Goal: Submit feedback/report problem

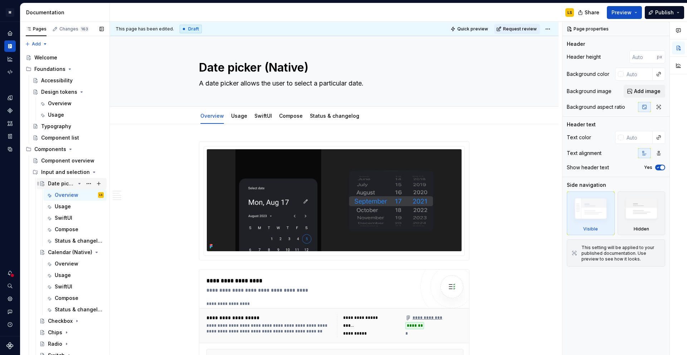
click at [80, 183] on icon "Page tree" at bounding box center [80, 184] width 6 height 6
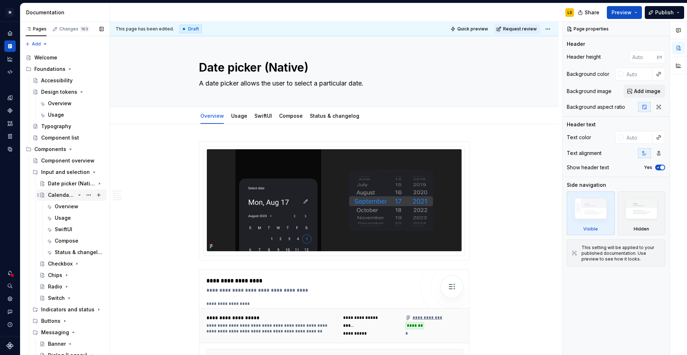
click at [79, 196] on icon "Page tree" at bounding box center [80, 195] width 6 height 6
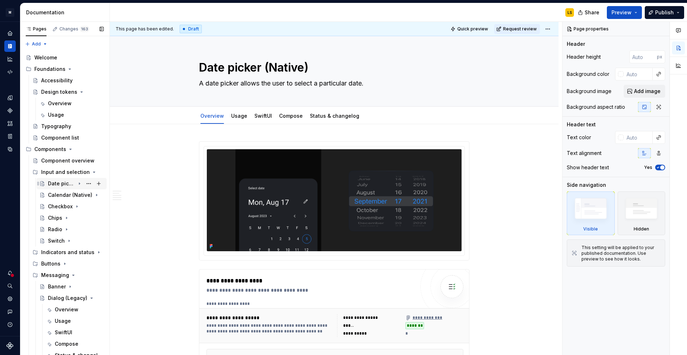
click at [63, 184] on div "Date picker (Native)" at bounding box center [61, 183] width 27 height 7
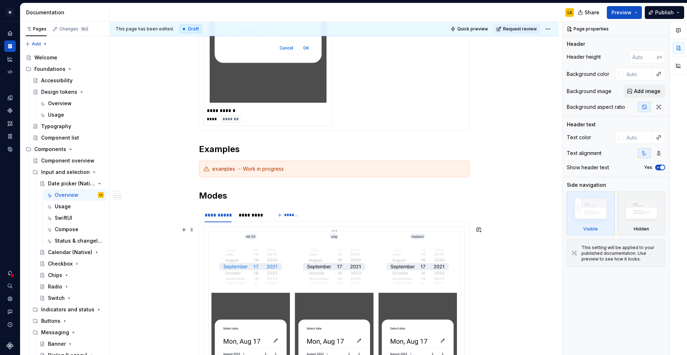
scroll to position [751, 0]
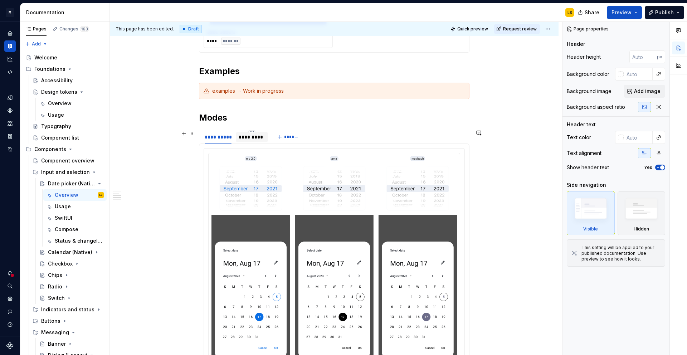
click at [248, 133] on div "*********" at bounding box center [252, 136] width 26 height 7
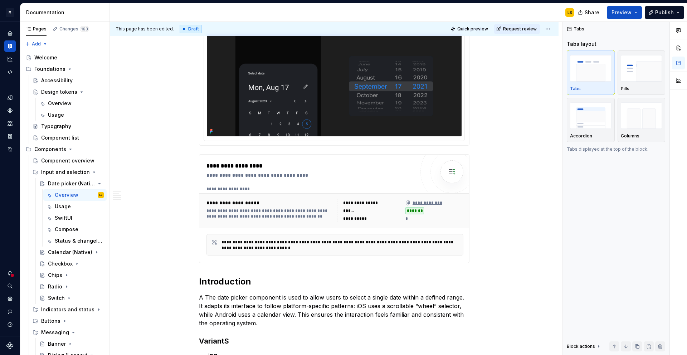
scroll to position [0, 0]
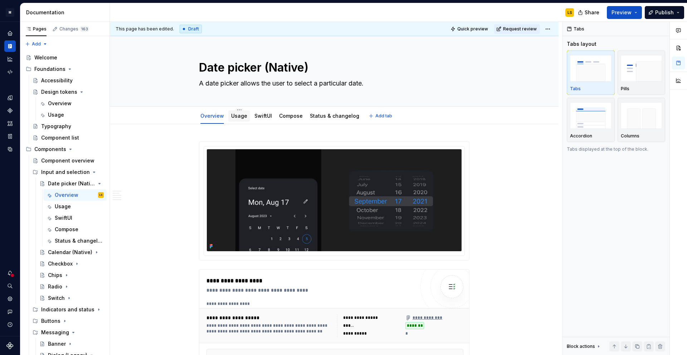
click at [236, 114] on link "Usage" at bounding box center [239, 116] width 16 height 6
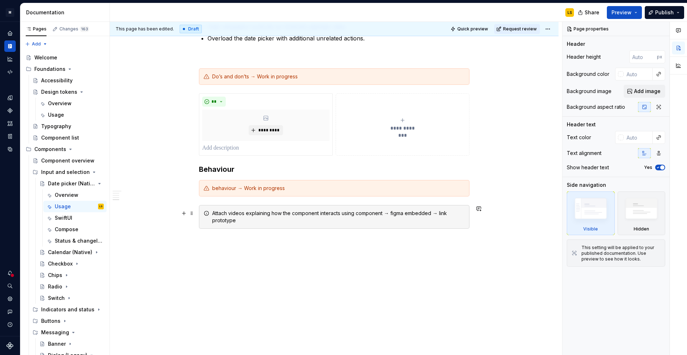
scroll to position [249, 0]
click at [80, 184] on icon "Page tree" at bounding box center [80, 184] width 6 height 6
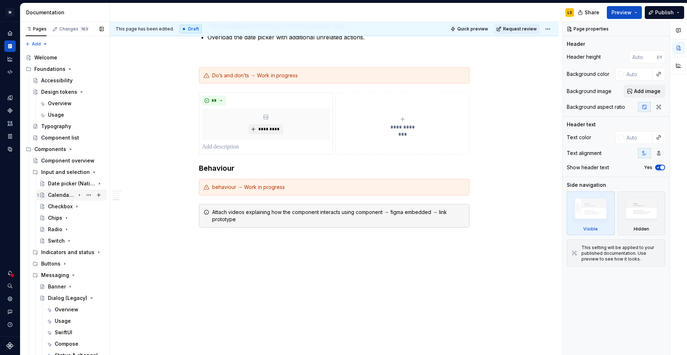
click at [63, 195] on div "Calendar (Native)" at bounding box center [61, 194] width 27 height 7
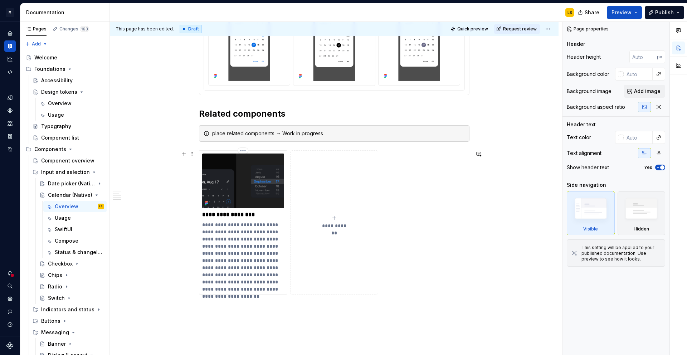
scroll to position [1067, 0]
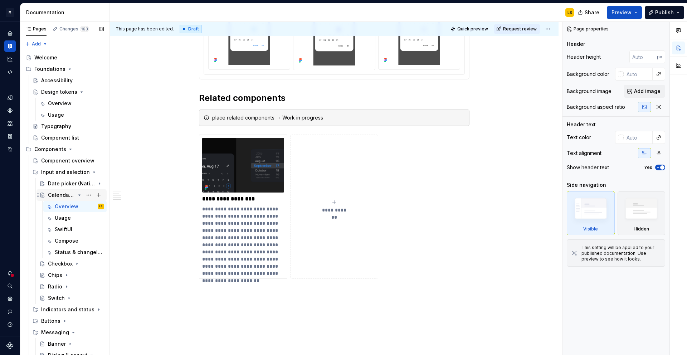
click at [79, 195] on icon "Page tree" at bounding box center [80, 195] width 6 height 6
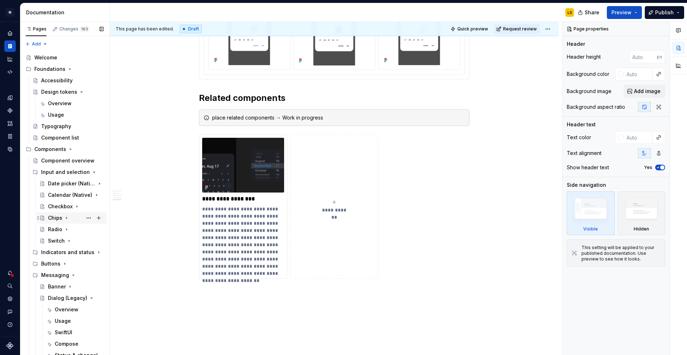
click at [58, 216] on div "Chips" at bounding box center [55, 217] width 14 height 7
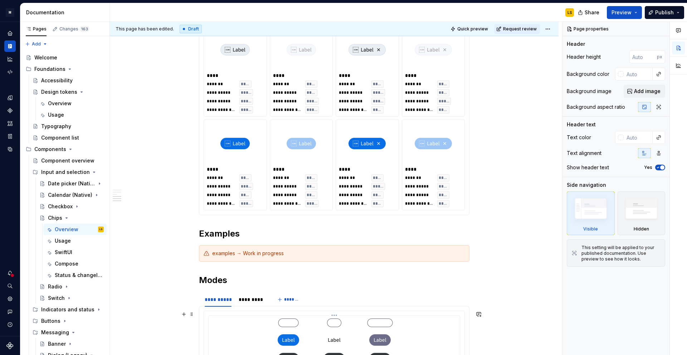
scroll to position [866, 0]
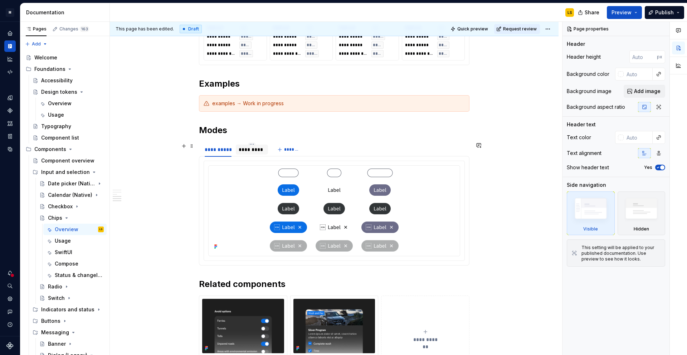
click at [249, 151] on div "*********" at bounding box center [252, 149] width 26 height 7
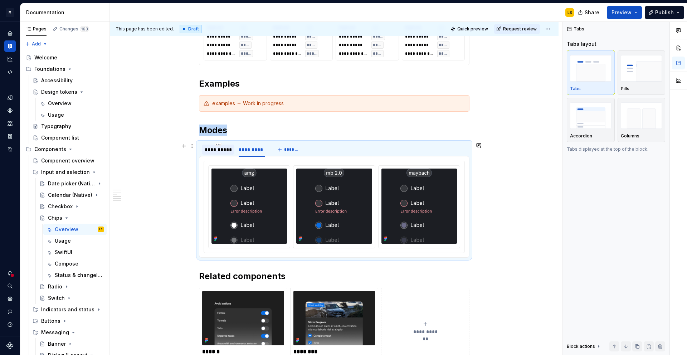
click at [220, 151] on div "**********" at bounding box center [218, 149] width 27 height 7
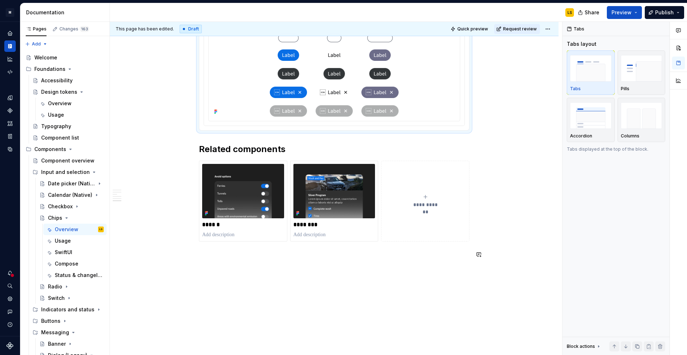
scroll to position [1019, 0]
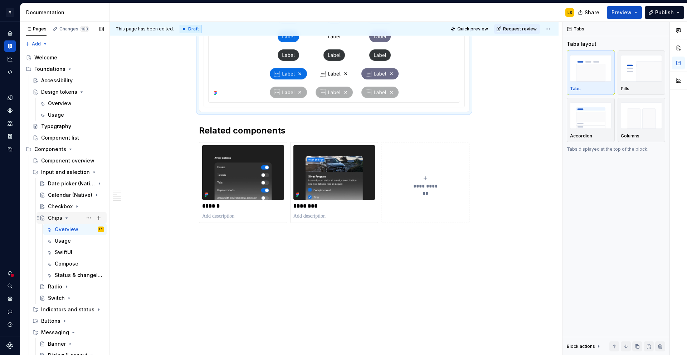
click at [66, 218] on icon "Page tree" at bounding box center [67, 217] width 2 height 1
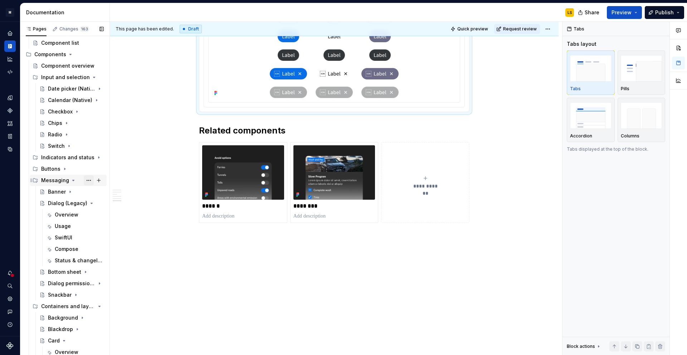
scroll to position [95, 0]
click at [70, 180] on icon "Page tree" at bounding box center [73, 180] width 6 height 6
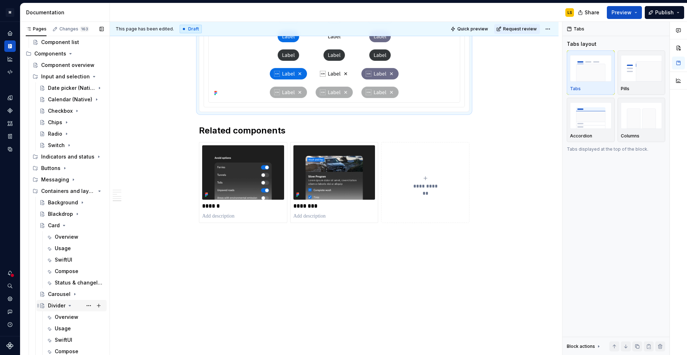
click at [69, 308] on icon "Page tree" at bounding box center [70, 306] width 6 height 6
click at [54, 222] on div "Card" at bounding box center [54, 225] width 12 height 7
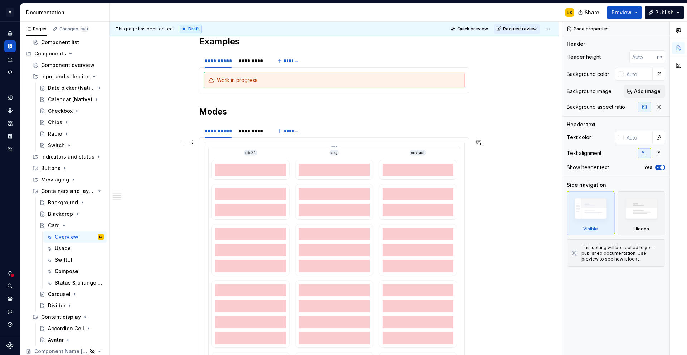
scroll to position [953, 0]
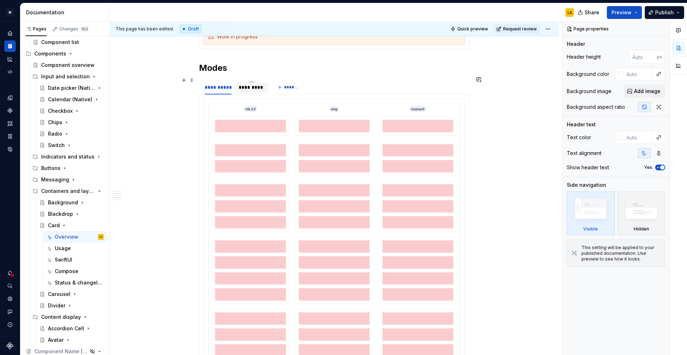
click at [249, 84] on div "*********" at bounding box center [252, 87] width 26 height 7
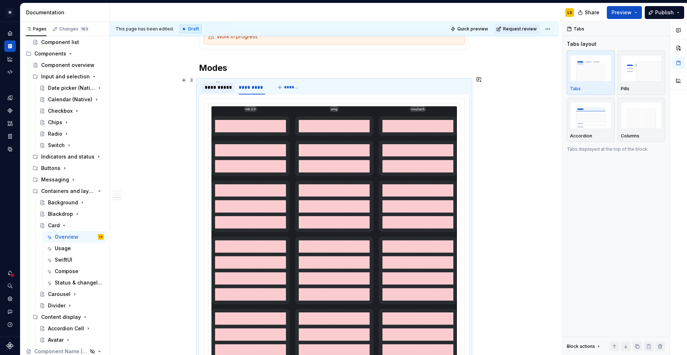
click at [220, 85] on div "**********" at bounding box center [218, 87] width 27 height 7
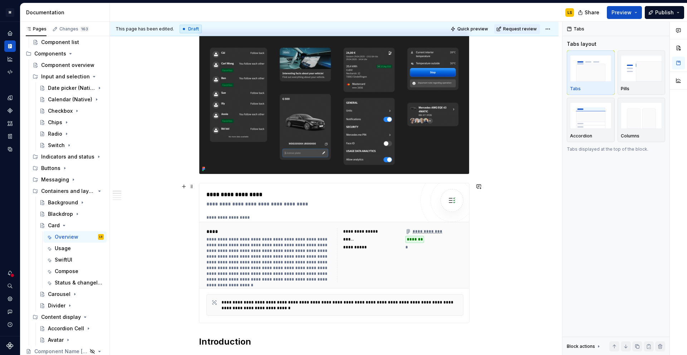
scroll to position [0, 0]
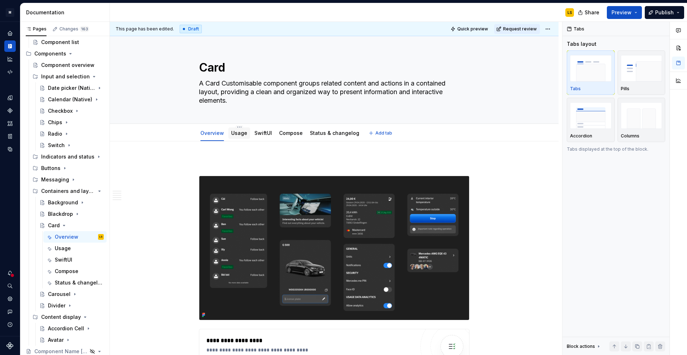
click at [239, 137] on div "Usage" at bounding box center [239, 133] width 16 height 9
click at [241, 132] on link "Usage" at bounding box center [239, 133] width 16 height 6
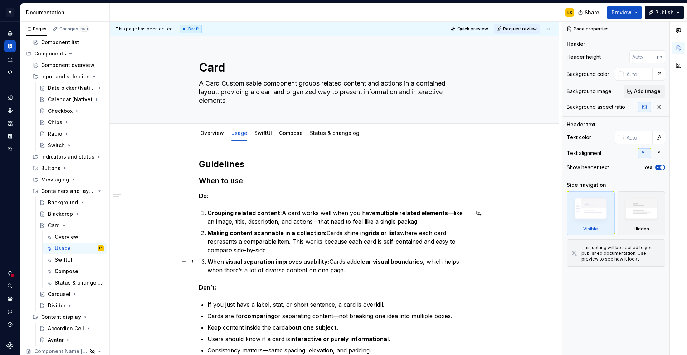
scroll to position [139, 0]
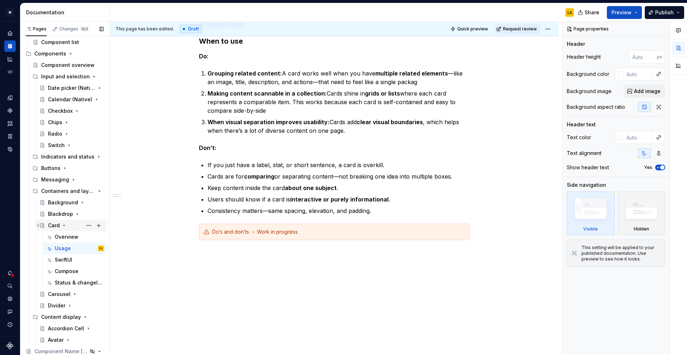
click at [65, 225] on icon "Page tree" at bounding box center [64, 225] width 6 height 6
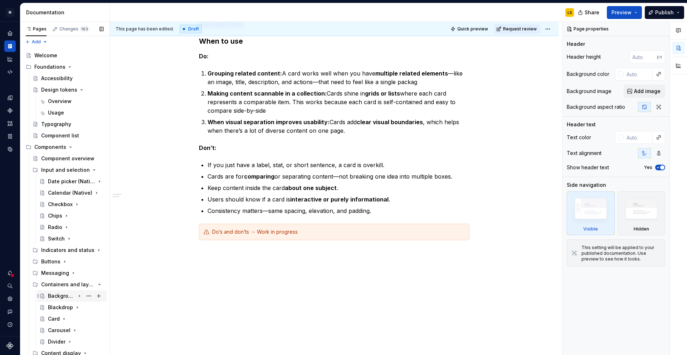
scroll to position [0, 0]
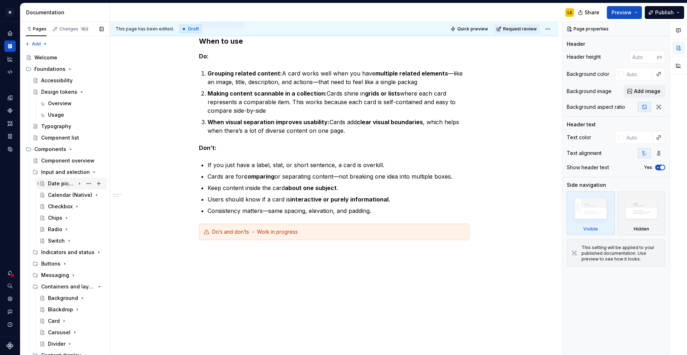
click at [58, 186] on div "Date picker (Native)" at bounding box center [61, 183] width 27 height 7
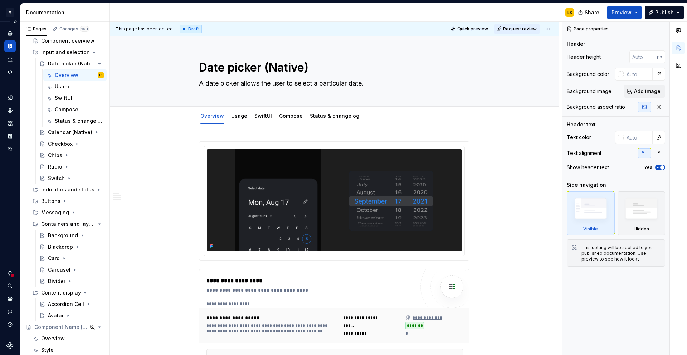
scroll to position [120, 0]
click at [54, 258] on div "Card" at bounding box center [54, 257] width 12 height 7
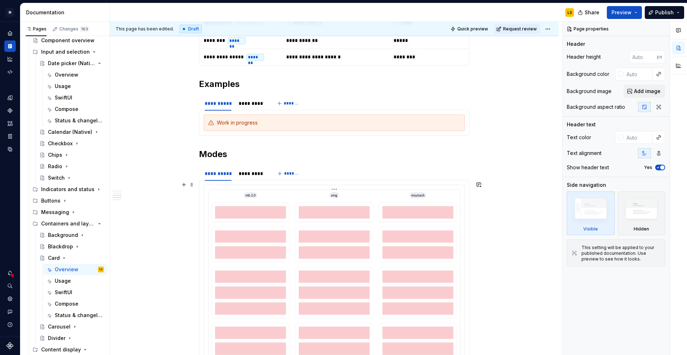
scroll to position [882, 0]
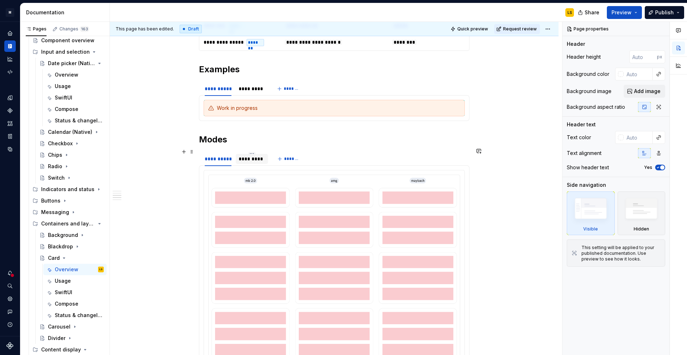
click at [258, 157] on div "*********" at bounding box center [252, 158] width 26 height 7
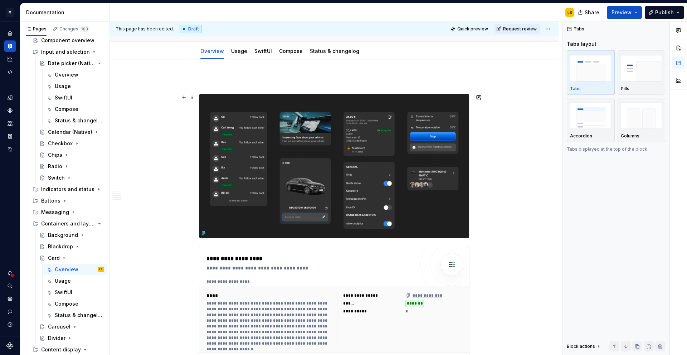
scroll to position [0, 0]
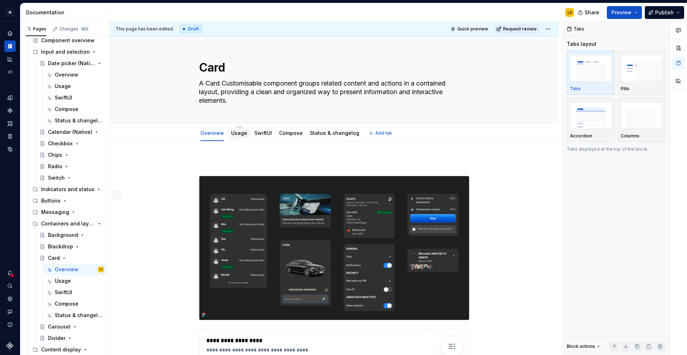
click at [235, 133] on link "Usage" at bounding box center [239, 133] width 16 height 6
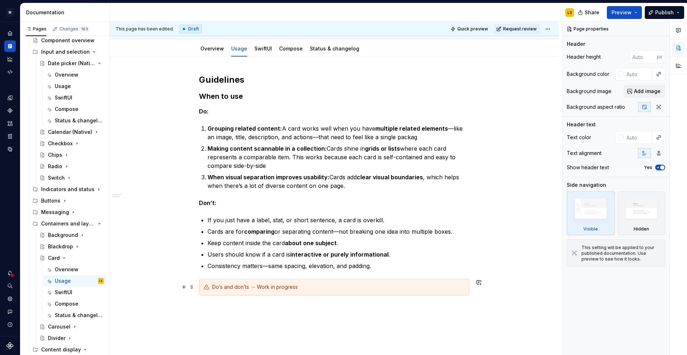
scroll to position [139, 0]
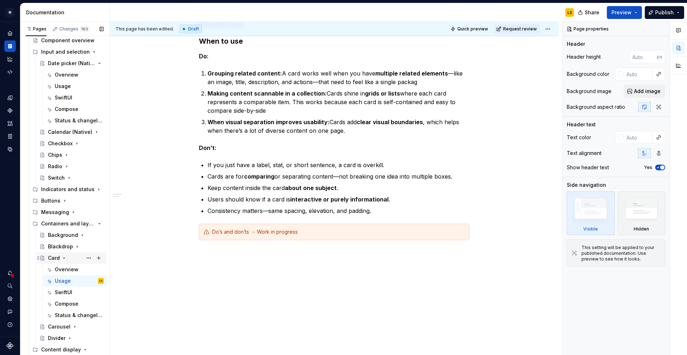
click at [64, 258] on icon "Page tree" at bounding box center [64, 258] width 2 height 1
click at [64, 269] on div "Carousel" at bounding box center [59, 269] width 23 height 7
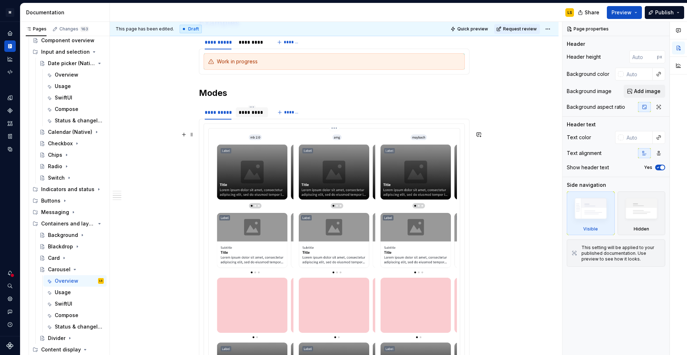
scroll to position [910, 0]
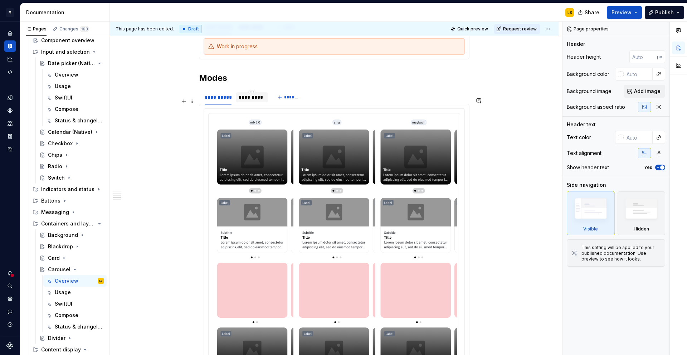
click at [249, 101] on div "*********" at bounding box center [252, 97] width 26 height 7
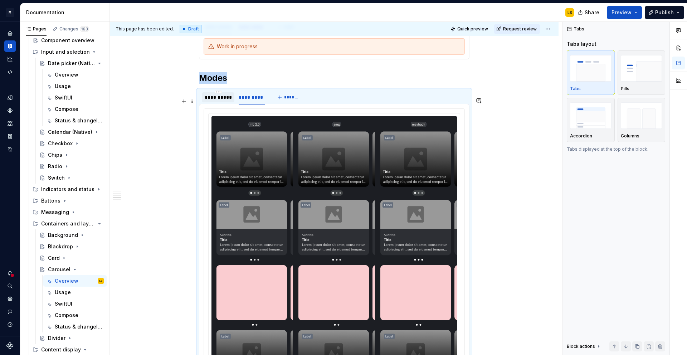
click at [221, 101] on div "**********" at bounding box center [218, 97] width 27 height 7
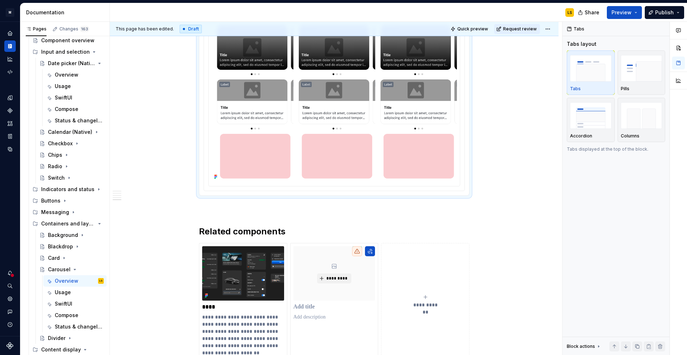
scroll to position [1309, 0]
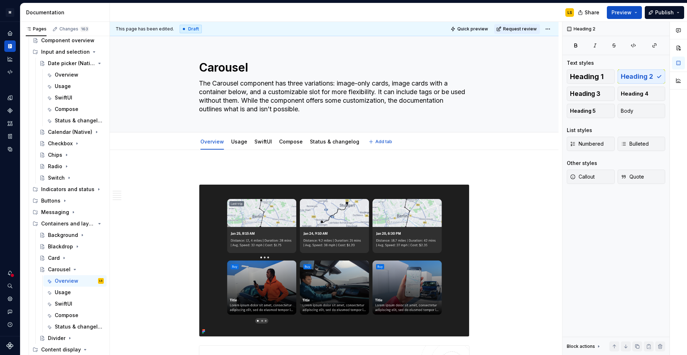
scroll to position [0, 0]
click at [239, 143] on link "Usage" at bounding box center [239, 141] width 16 height 6
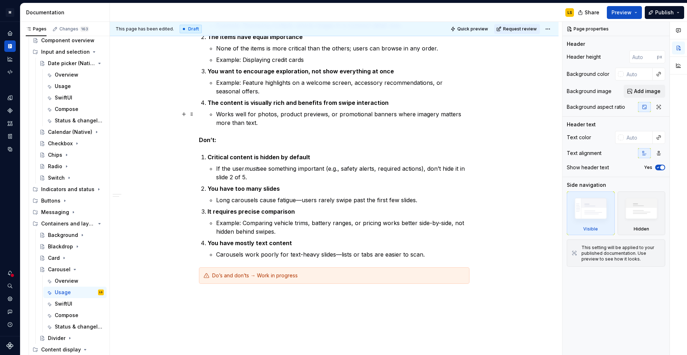
scroll to position [214, 0]
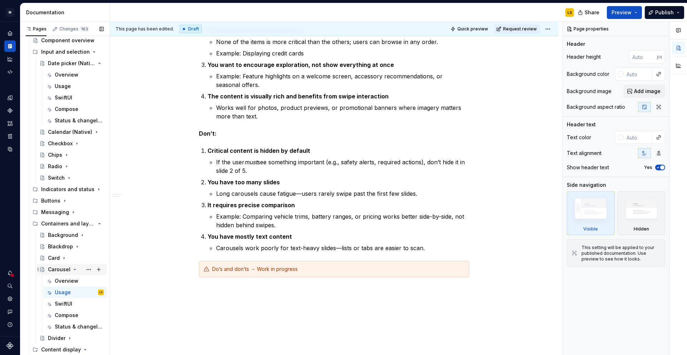
click at [73, 268] on icon "Page tree" at bounding box center [75, 269] width 6 height 6
click at [55, 282] on div "Divider" at bounding box center [57, 280] width 18 height 7
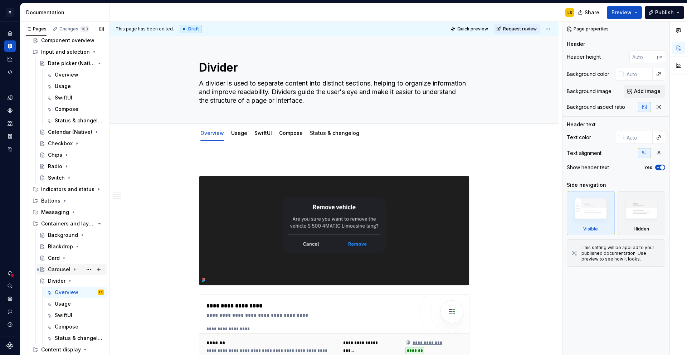
click at [60, 270] on div "Carousel" at bounding box center [59, 269] width 23 height 7
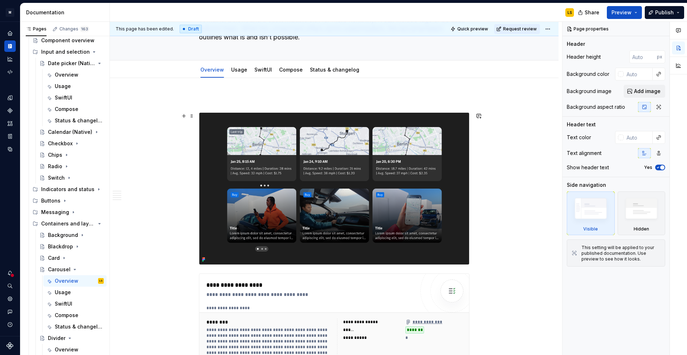
scroll to position [72, 0]
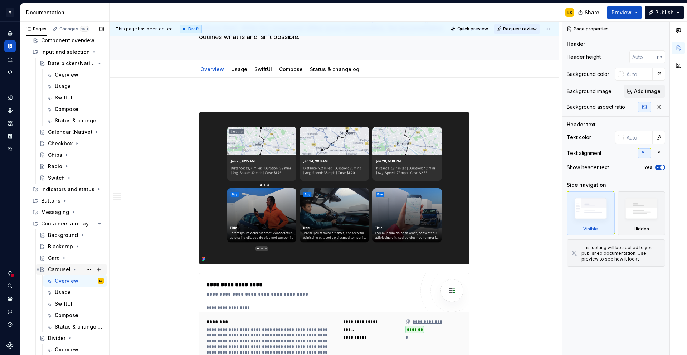
click at [74, 270] on icon "Page tree" at bounding box center [75, 269] width 2 height 1
click at [70, 281] on icon "Page tree" at bounding box center [70, 281] width 6 height 6
click at [55, 281] on div "Divider" at bounding box center [57, 280] width 18 height 7
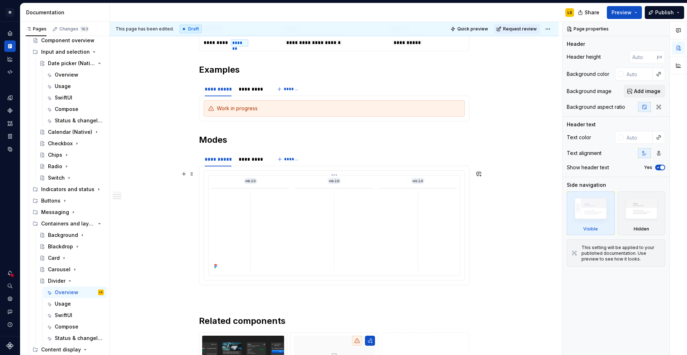
scroll to position [520, 0]
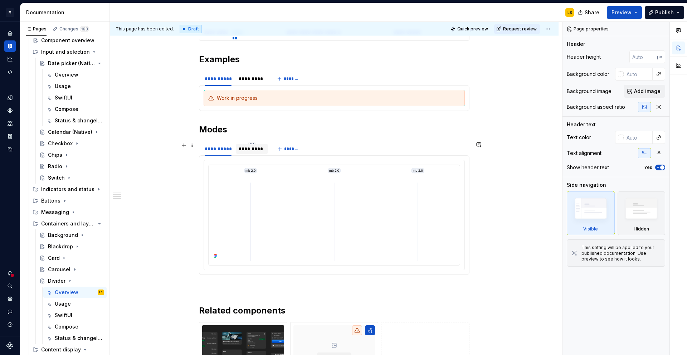
click at [248, 146] on div "*********" at bounding box center [252, 148] width 26 height 7
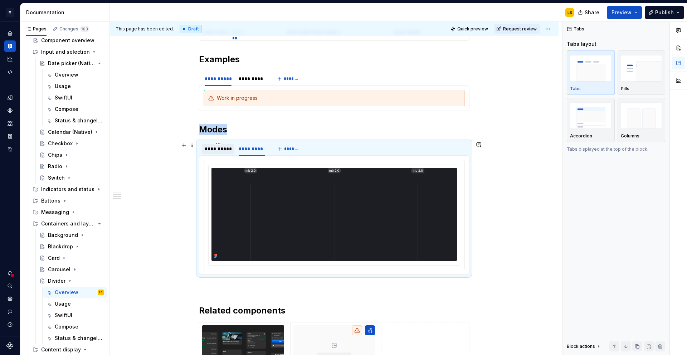
click at [222, 148] on div "**********" at bounding box center [218, 148] width 27 height 7
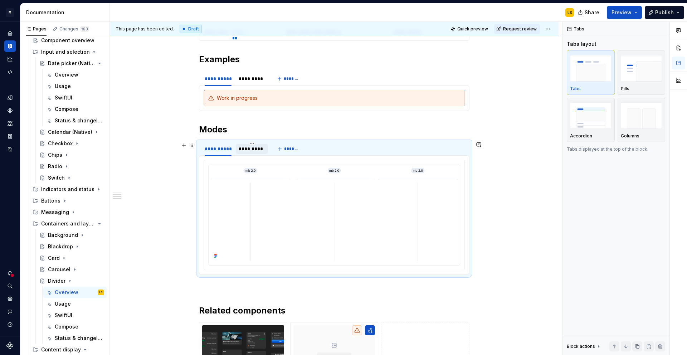
click at [247, 148] on div "*********" at bounding box center [252, 148] width 26 height 7
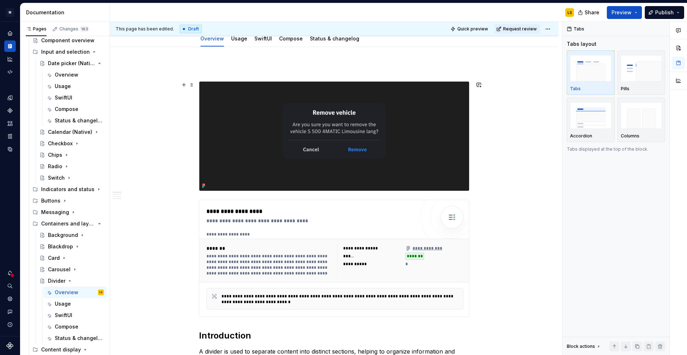
scroll to position [0, 0]
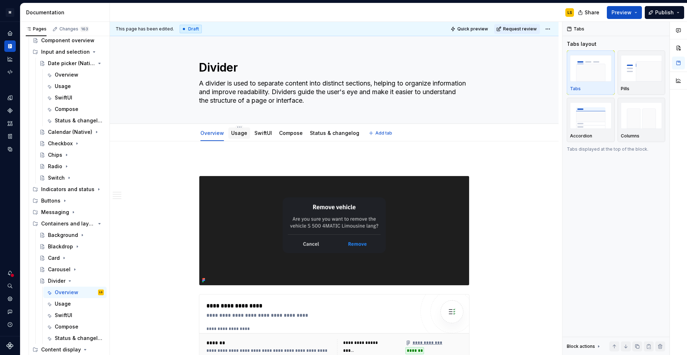
click at [242, 134] on link "Usage" at bounding box center [239, 133] width 16 height 6
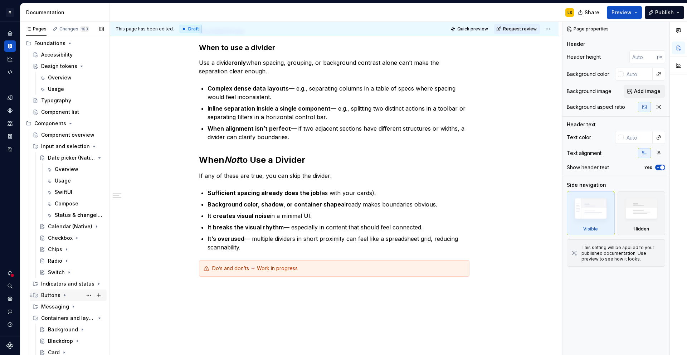
scroll to position [25, 0]
click at [59, 158] on div "Date picker (Native)" at bounding box center [61, 158] width 27 height 7
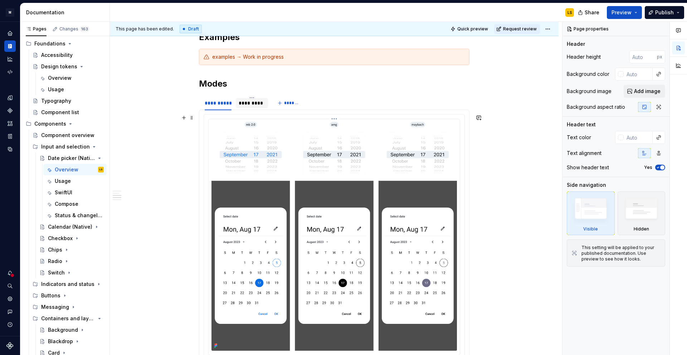
scroll to position [791, 0]
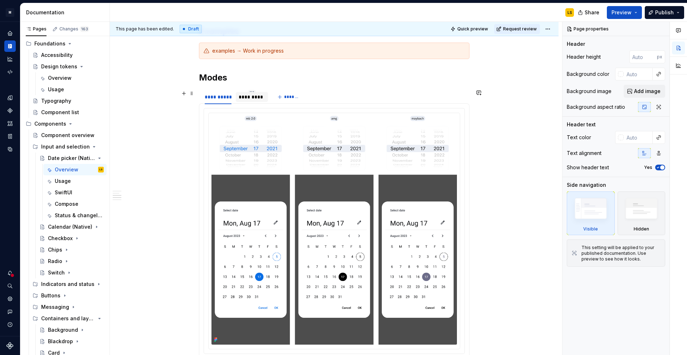
click at [247, 96] on div "*********" at bounding box center [252, 96] width 26 height 7
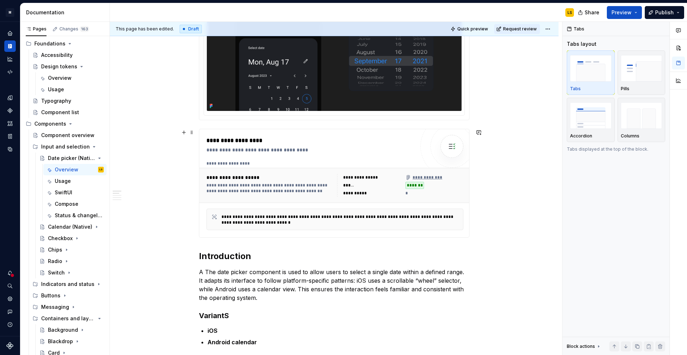
scroll to position [0, 0]
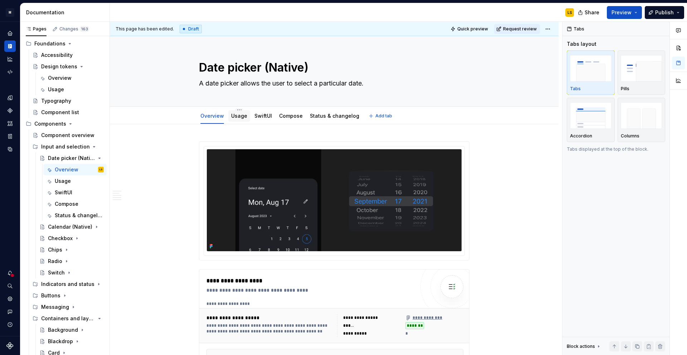
click at [237, 114] on link "Usage" at bounding box center [239, 116] width 16 height 6
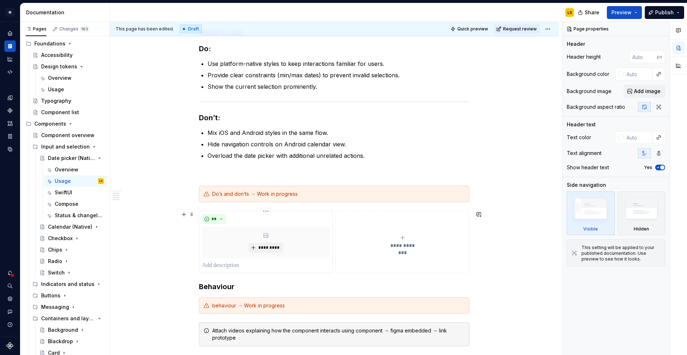
scroll to position [132, 0]
click at [59, 228] on div "Calendar (Native)" at bounding box center [61, 226] width 27 height 7
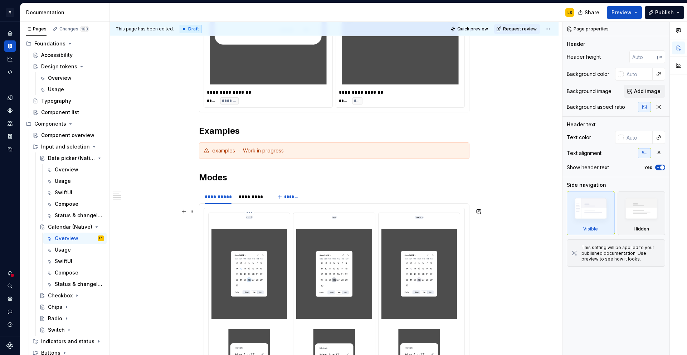
scroll to position [721, 0]
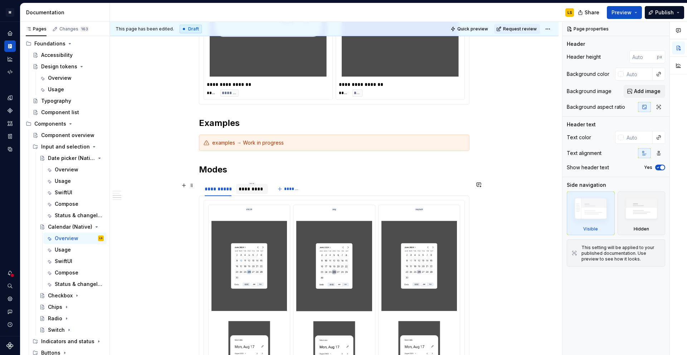
click at [250, 188] on div "*********" at bounding box center [252, 188] width 26 height 7
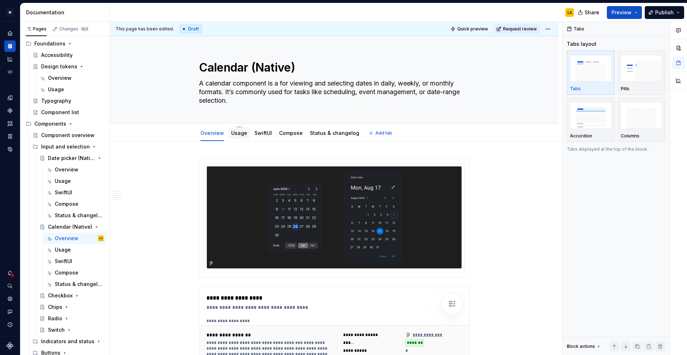
scroll to position [1, 0]
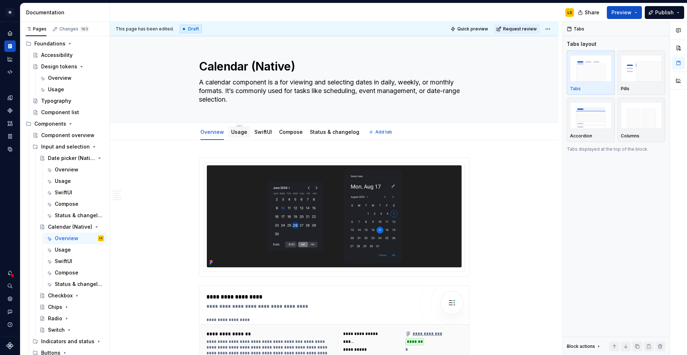
click at [240, 134] on link "Usage" at bounding box center [239, 132] width 16 height 6
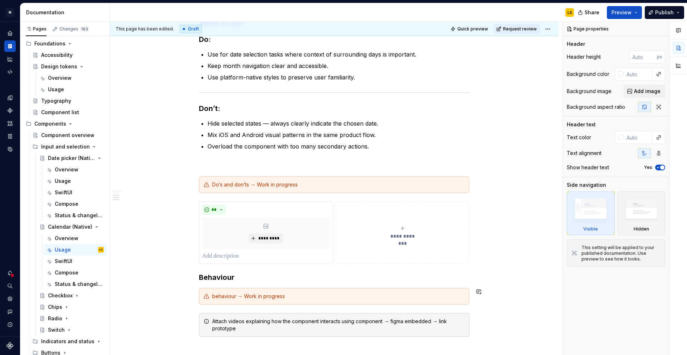
scroll to position [215, 0]
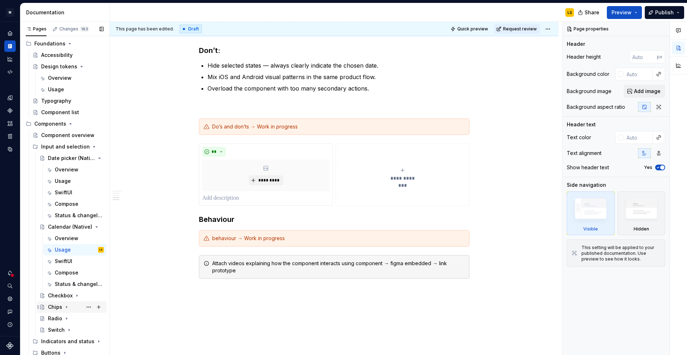
click at [53, 307] on div "Chips" at bounding box center [55, 306] width 14 height 7
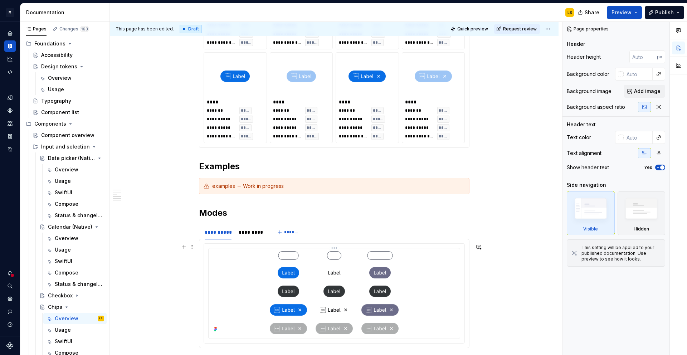
scroll to position [849, 0]
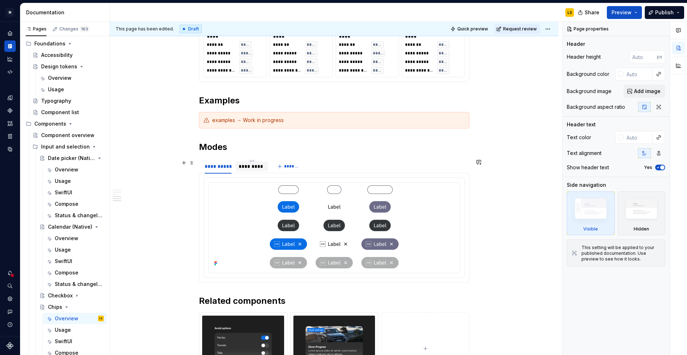
click at [253, 169] on div "*********" at bounding box center [252, 166] width 26 height 7
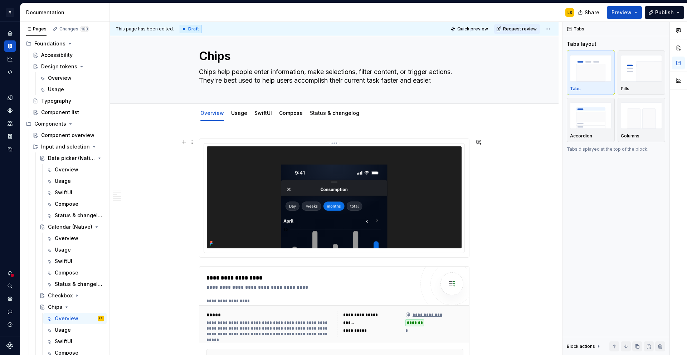
scroll to position [6, 0]
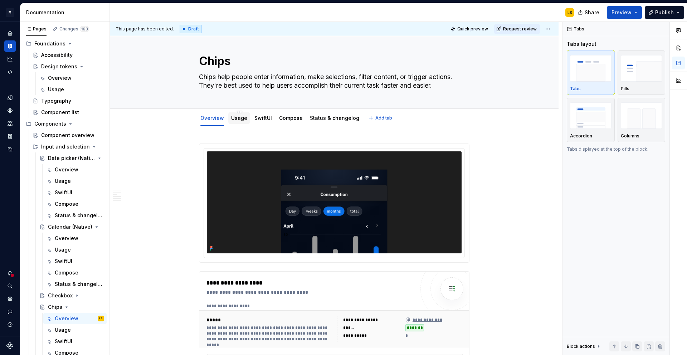
click at [241, 118] on link "Usage" at bounding box center [239, 118] width 16 height 6
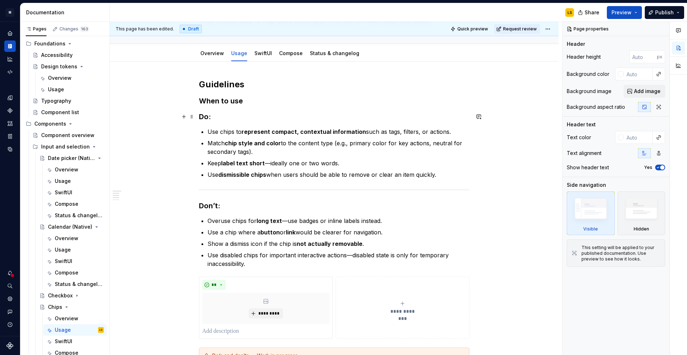
scroll to position [70, 0]
click at [211, 57] on div "Overview" at bounding box center [212, 53] width 24 height 7
click at [210, 58] on div "Overview" at bounding box center [212, 54] width 24 height 9
click at [214, 57] on link "Overview" at bounding box center [212, 54] width 24 height 6
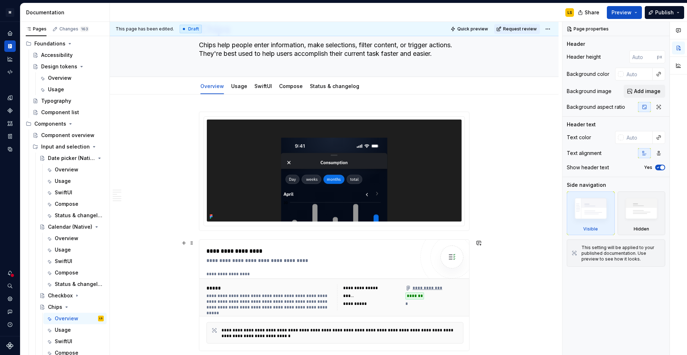
scroll to position [47, 0]
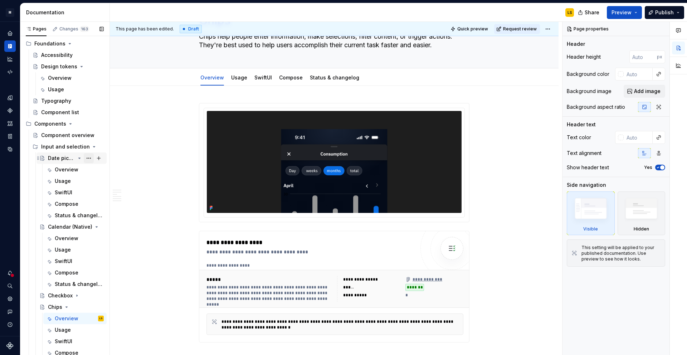
click at [89, 160] on button "Page tree" at bounding box center [89, 158] width 10 height 10
click at [139, 125] on html "M MB.OS Mobile Design System LS Dataset Mercedes-Benz 2.0 Documentation LS Shar…" at bounding box center [343, 177] width 687 height 355
click at [69, 157] on div "Date picker (Native)" at bounding box center [61, 158] width 27 height 7
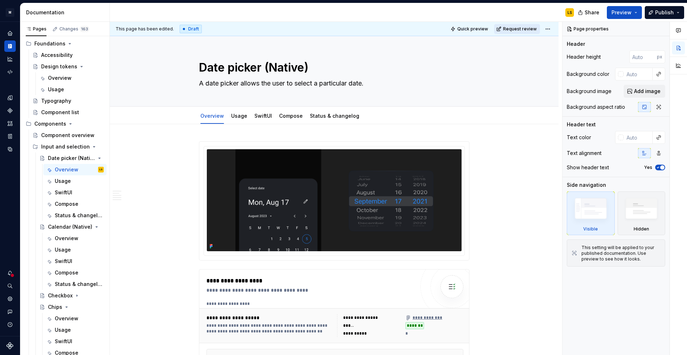
click at [525, 28] on span "Request review" at bounding box center [520, 29] width 34 height 6
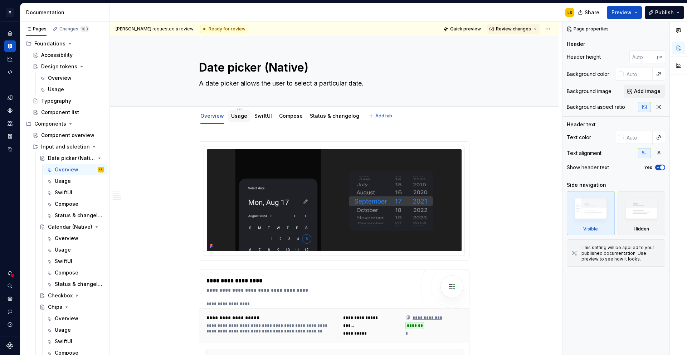
click at [236, 118] on link "Usage" at bounding box center [239, 116] width 16 height 6
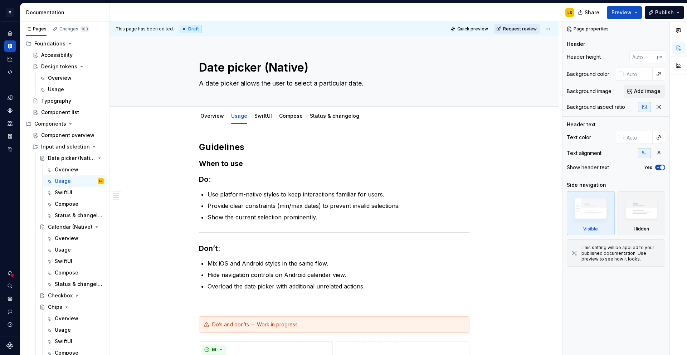
click at [525, 29] on span "Request review" at bounding box center [520, 29] width 34 height 6
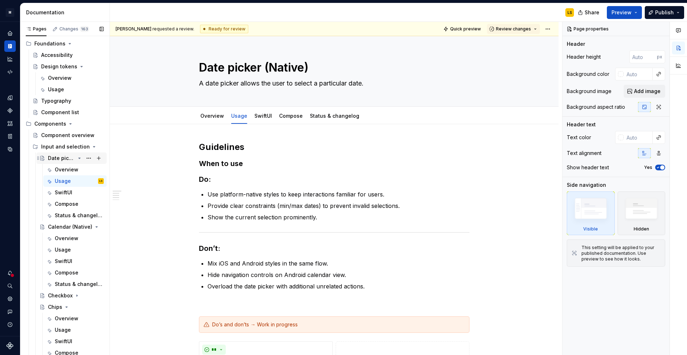
click at [77, 160] on icon "Page tree" at bounding box center [80, 158] width 6 height 6
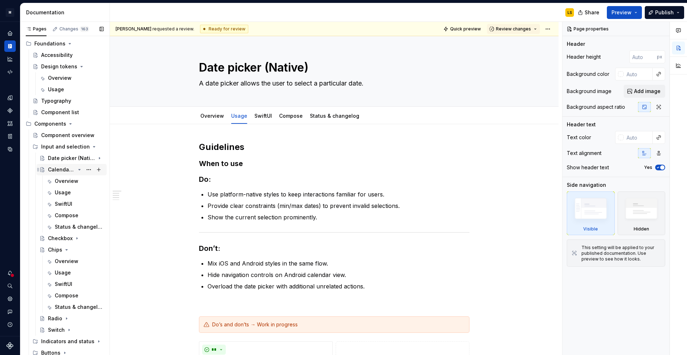
click at [59, 173] on div "Calendar (Native)" at bounding box center [61, 169] width 27 height 7
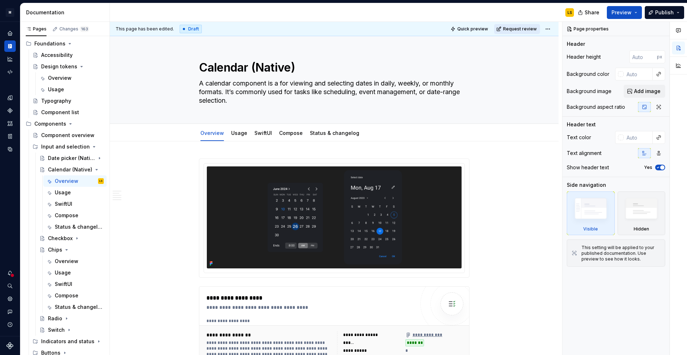
click at [525, 29] on span "Request review" at bounding box center [520, 29] width 34 height 6
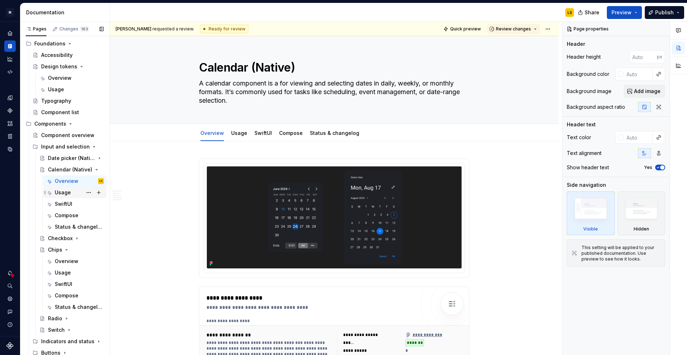
click at [66, 191] on div "Usage" at bounding box center [63, 192] width 16 height 7
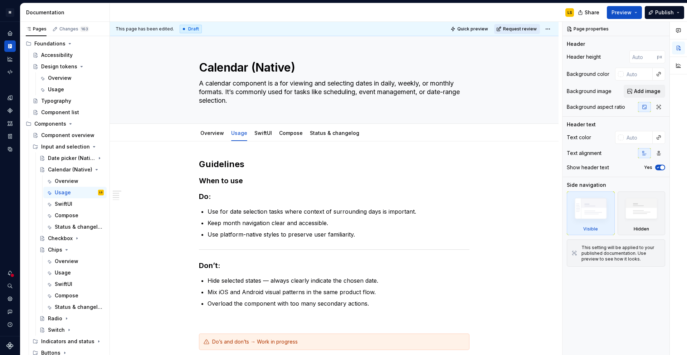
click at [524, 30] on span "Request review" at bounding box center [520, 29] width 34 height 6
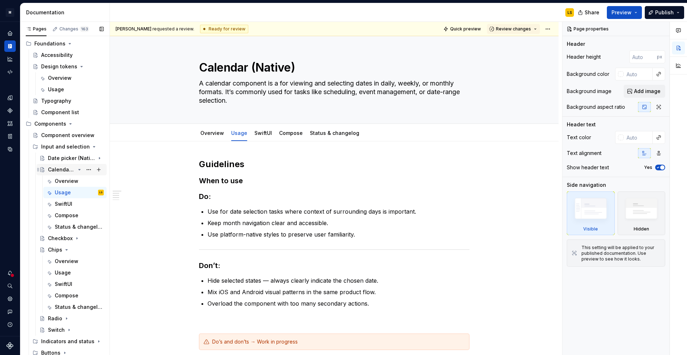
click at [79, 169] on icon "Page tree" at bounding box center [80, 169] width 2 height 1
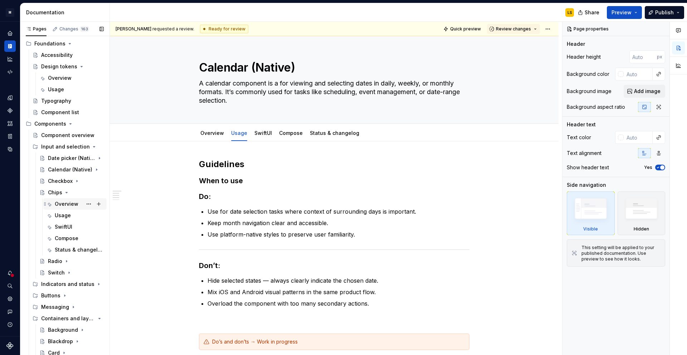
click at [67, 202] on div "Overview" at bounding box center [67, 203] width 24 height 7
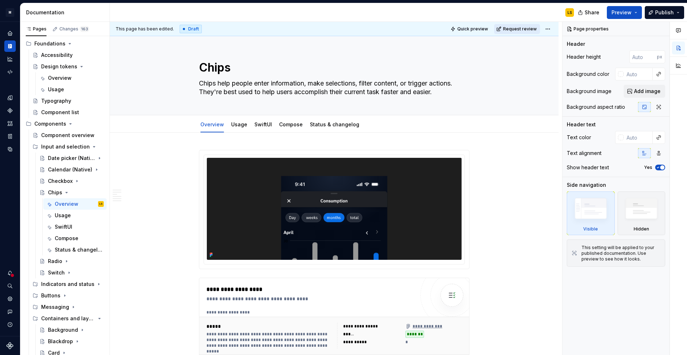
click at [520, 29] on span "Request review" at bounding box center [520, 29] width 34 height 6
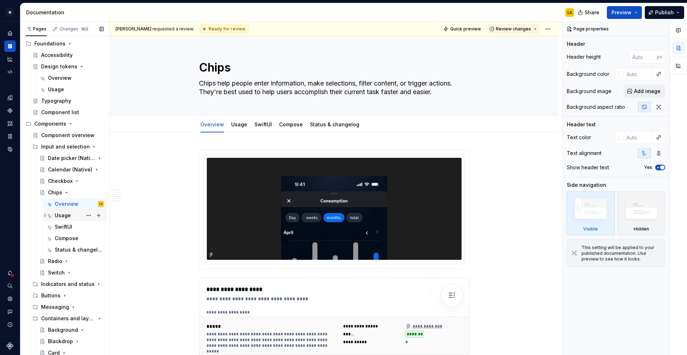
click at [60, 215] on div "Usage" at bounding box center [63, 215] width 16 height 7
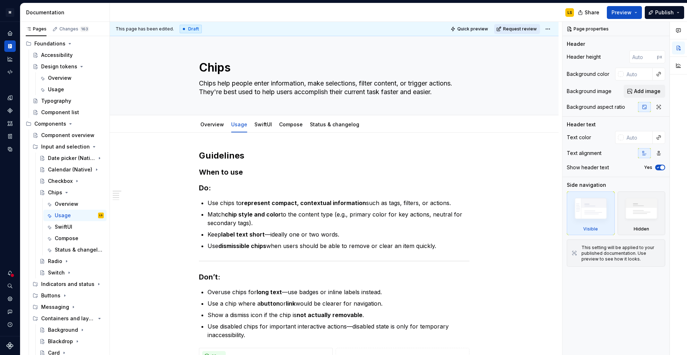
click at [515, 27] on span "Request review" at bounding box center [520, 29] width 34 height 6
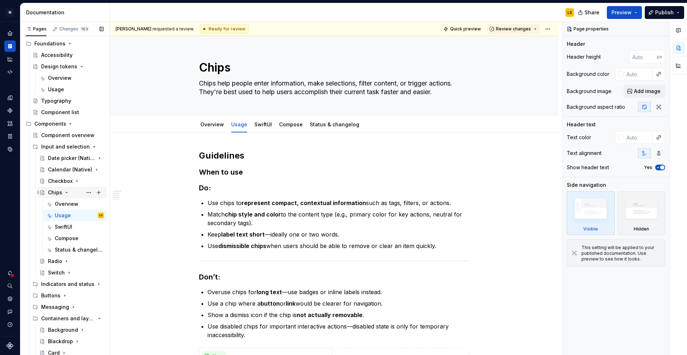
click at [65, 193] on icon "Page tree" at bounding box center [67, 193] width 6 height 6
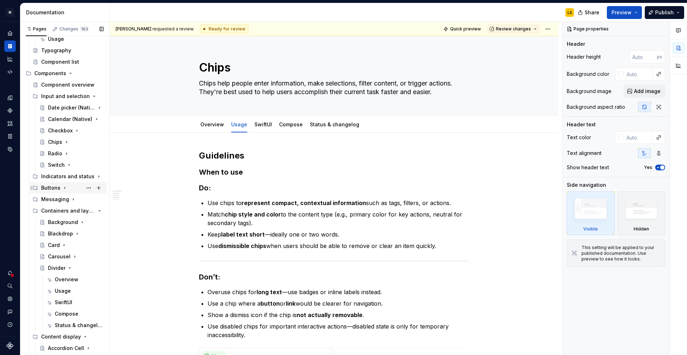
scroll to position [76, 0]
click at [55, 245] on div "Card" at bounding box center [54, 244] width 12 height 7
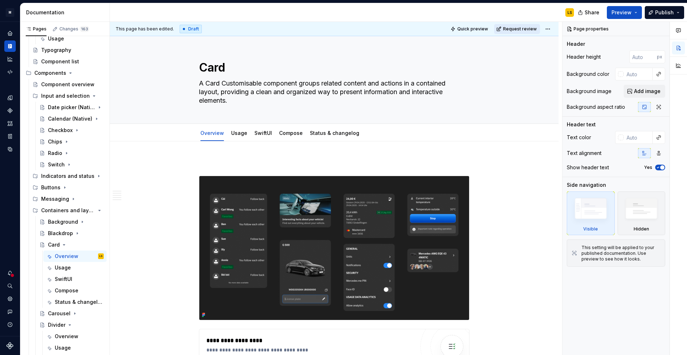
click at [523, 29] on span "Request review" at bounding box center [520, 29] width 34 height 6
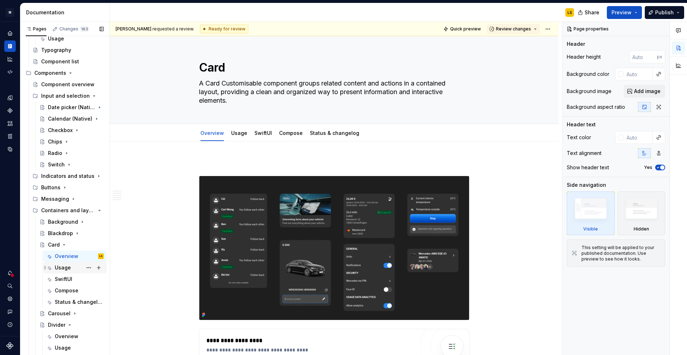
click at [62, 270] on div "Usage" at bounding box center [63, 267] width 16 height 7
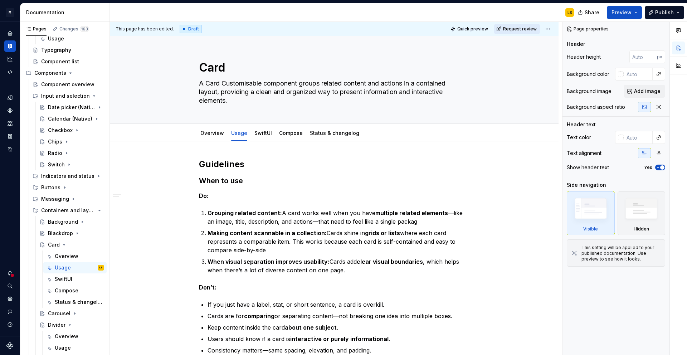
click at [517, 26] on span "Request review" at bounding box center [520, 29] width 34 height 6
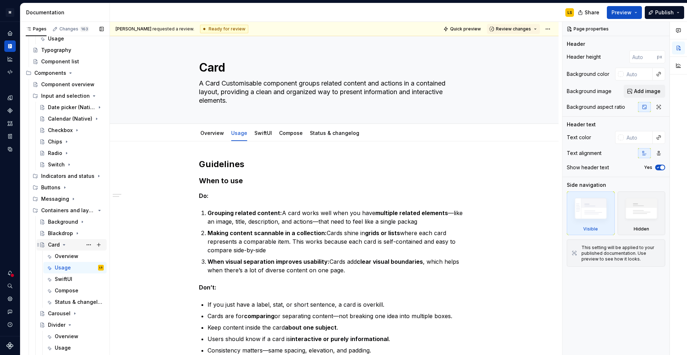
click at [63, 245] on icon "Page tree" at bounding box center [64, 245] width 6 height 6
click at [65, 258] on div "Carousel" at bounding box center [59, 256] width 23 height 7
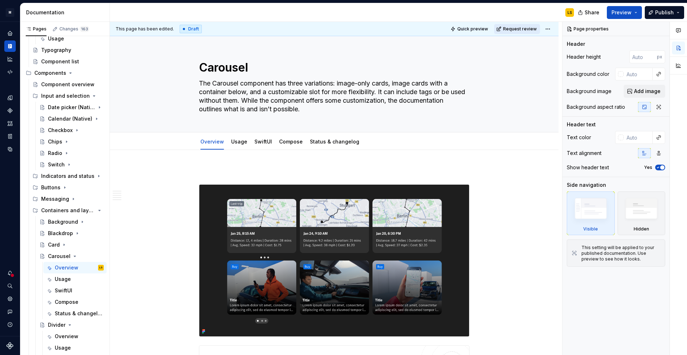
click at [521, 30] on span "Request review" at bounding box center [520, 29] width 34 height 6
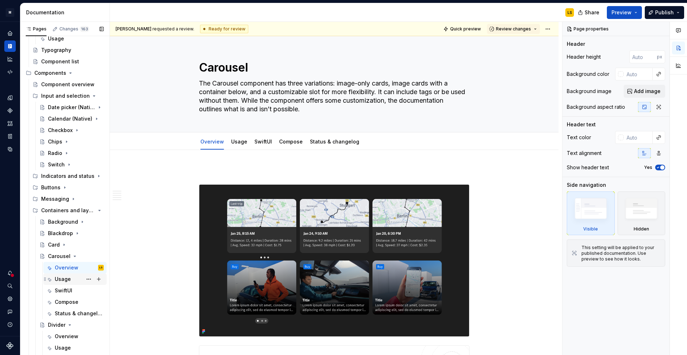
click at [70, 278] on div "Usage" at bounding box center [79, 279] width 49 height 10
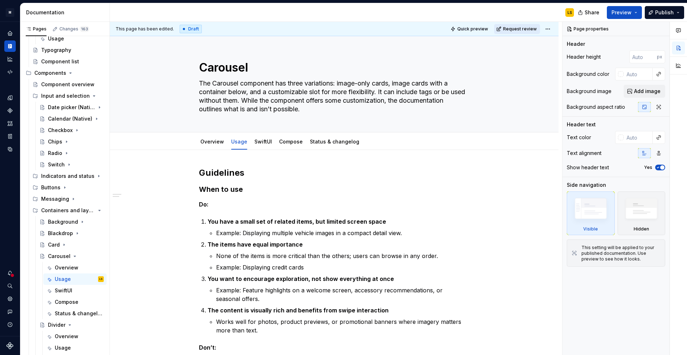
click at [526, 27] on span "Request review" at bounding box center [520, 29] width 34 height 6
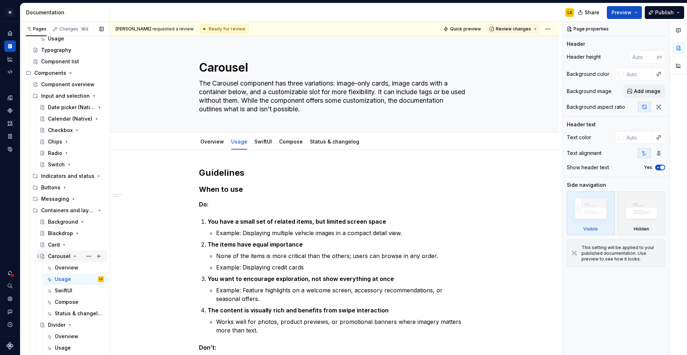
click at [74, 256] on icon "Page tree" at bounding box center [75, 256] width 2 height 1
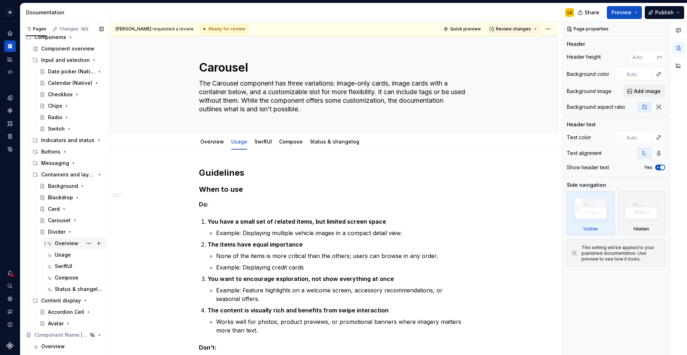
scroll to position [126, 0]
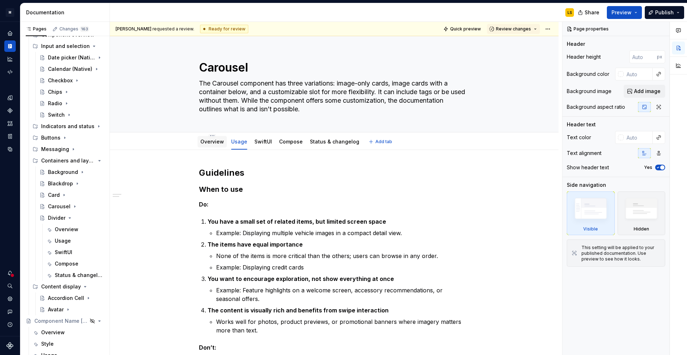
click at [222, 143] on link "Overview" at bounding box center [212, 141] width 24 height 6
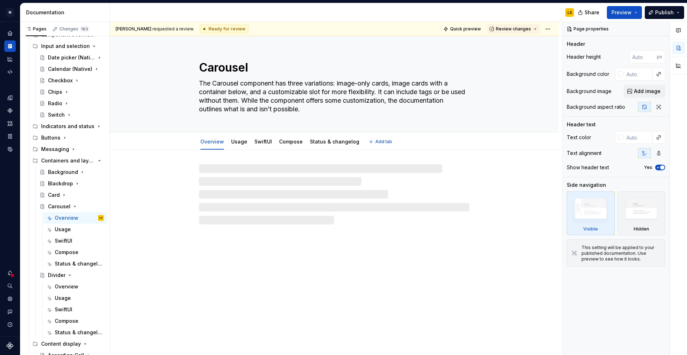
click at [240, 143] on link "Usage" at bounding box center [239, 141] width 16 height 6
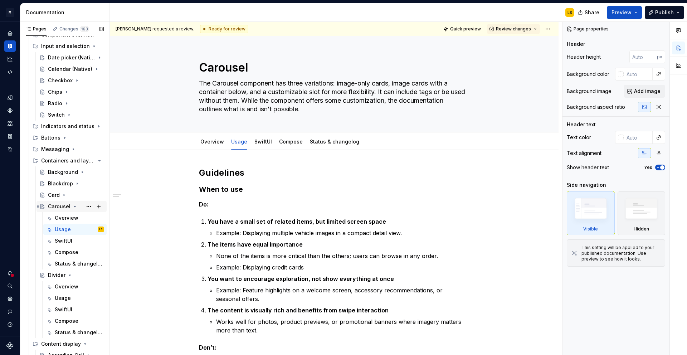
click at [74, 206] on icon "Page tree" at bounding box center [75, 206] width 2 height 1
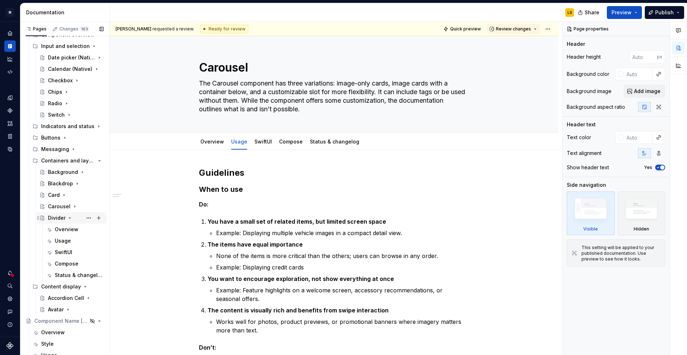
click at [52, 219] on div "Divider" at bounding box center [57, 217] width 18 height 7
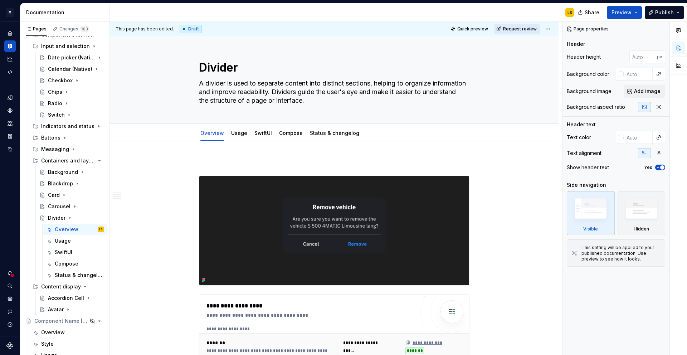
click at [524, 30] on span "Request review" at bounding box center [520, 29] width 34 height 6
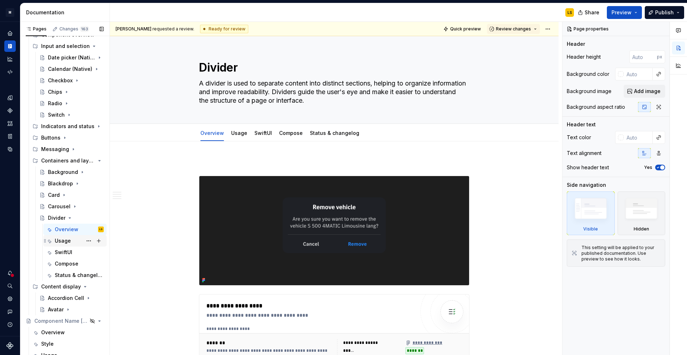
click at [61, 240] on div "Usage" at bounding box center [63, 240] width 16 height 7
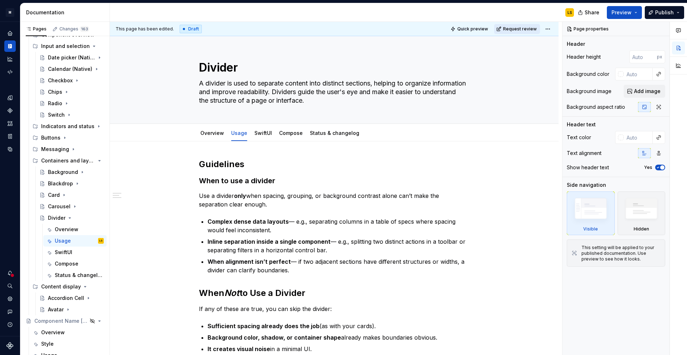
click at [526, 30] on span "Request review" at bounding box center [520, 29] width 34 height 6
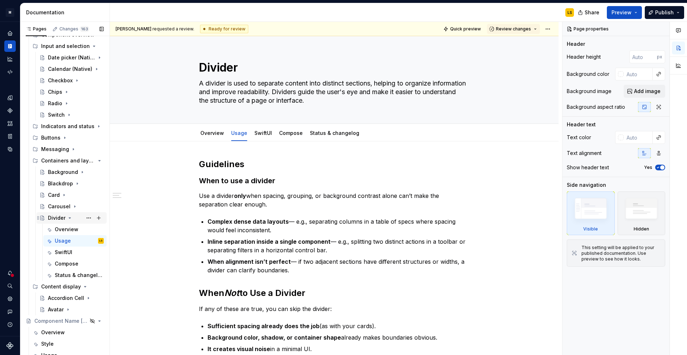
click at [68, 215] on icon "Page tree" at bounding box center [70, 218] width 6 height 6
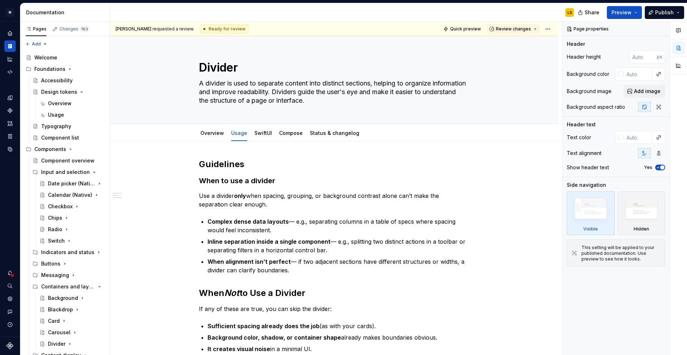
type textarea "*"
